Goal: Use online tool/utility

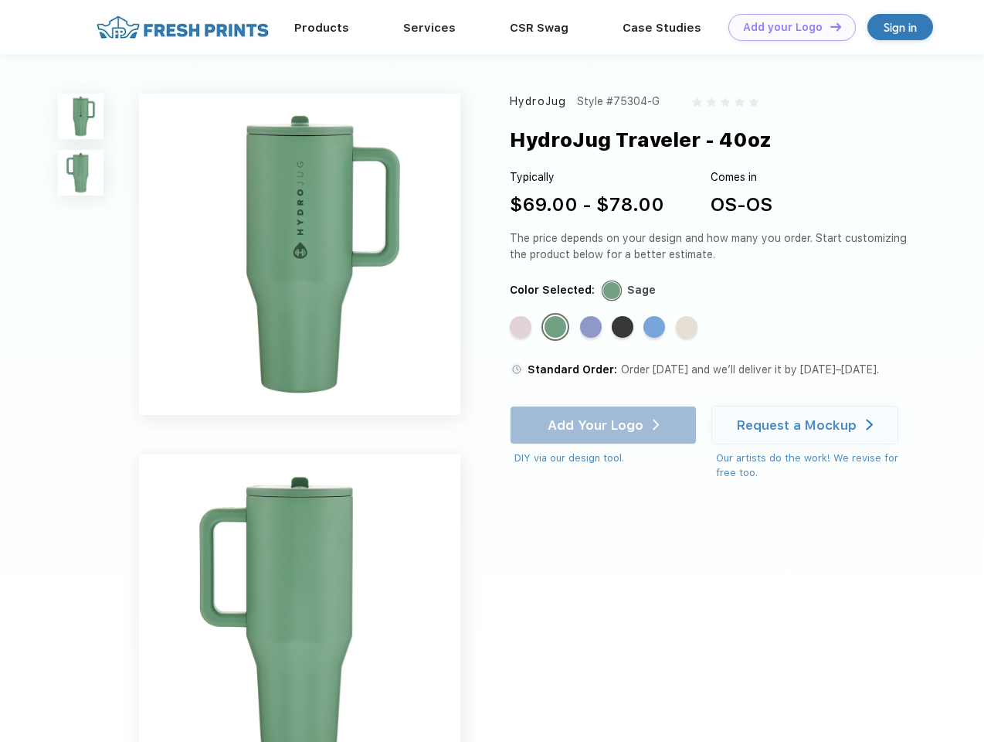
click at [787, 27] on link "Add your Logo Design Tool" at bounding box center [792, 27] width 127 height 27
click at [0, 0] on div "Design Tool" at bounding box center [0, 0] width 0 height 0
click at [829, 26] on link "Add your Logo Design Tool" at bounding box center [792, 27] width 127 height 27
click at [81, 116] on img at bounding box center [81, 116] width 46 height 46
click at [81, 173] on img at bounding box center [81, 173] width 46 height 46
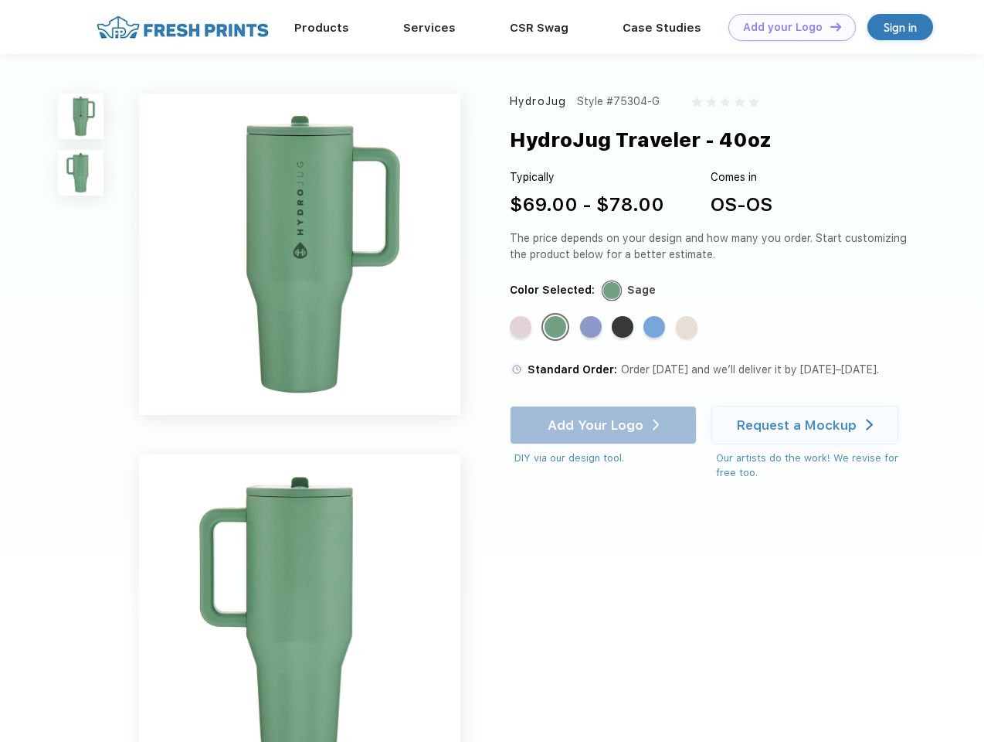
click at [522, 328] on div "Standard Color" at bounding box center [521, 327] width 22 height 22
click at [557, 328] on div "Standard Color" at bounding box center [556, 327] width 22 height 22
click at [593, 328] on div "Standard Color" at bounding box center [591, 327] width 22 height 22
click at [624, 328] on div "Standard Color" at bounding box center [623, 327] width 22 height 22
click at [656, 328] on div "Standard Color" at bounding box center [655, 327] width 22 height 22
